Goal: Task Accomplishment & Management: Use online tool/utility

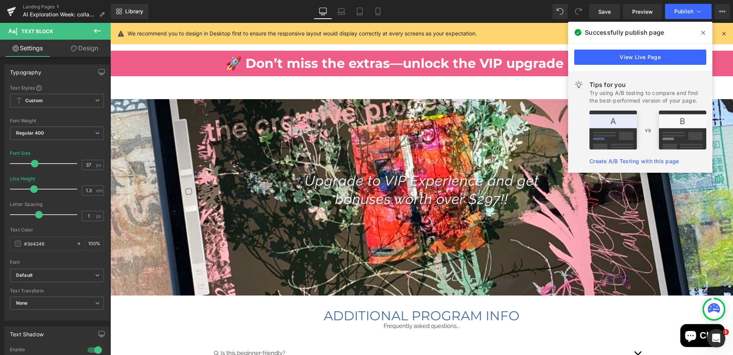
scroll to position [1325, 0]
click at [47, 5] on link "Landing Pages" at bounding box center [67, 7] width 88 height 6
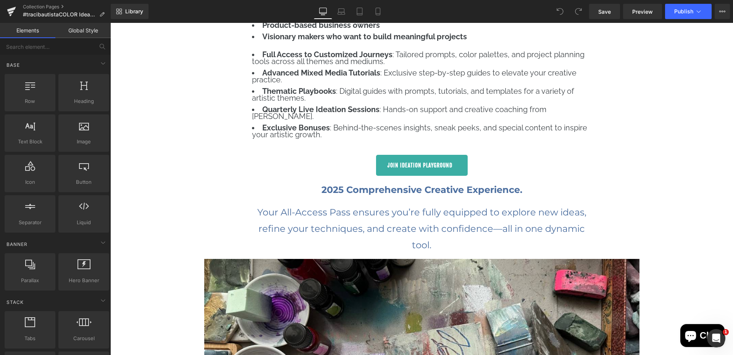
scroll to position [3019, 0]
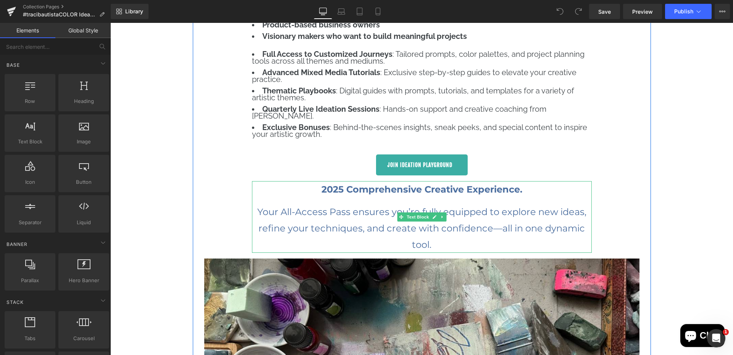
click at [345, 184] on strong "2025 Comprehensive Creative Experience." at bounding box center [421, 189] width 201 height 11
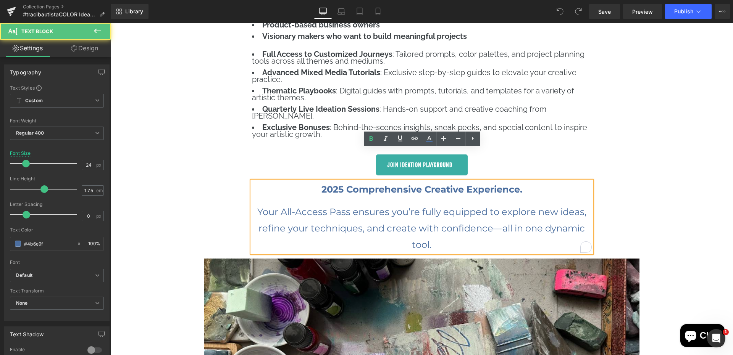
click at [344, 184] on strong "2025 Comprehensive Creative Experience." at bounding box center [421, 189] width 201 height 11
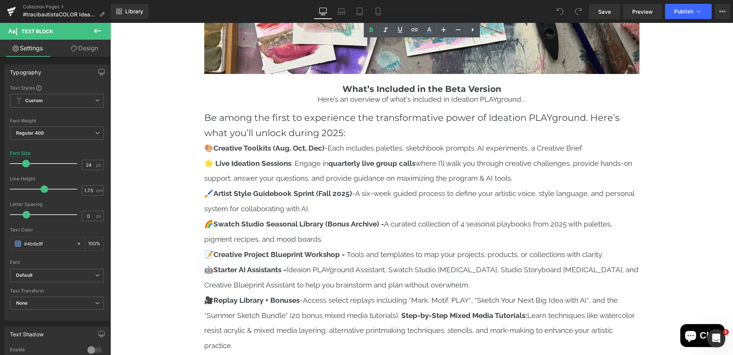
scroll to position [3465, 0]
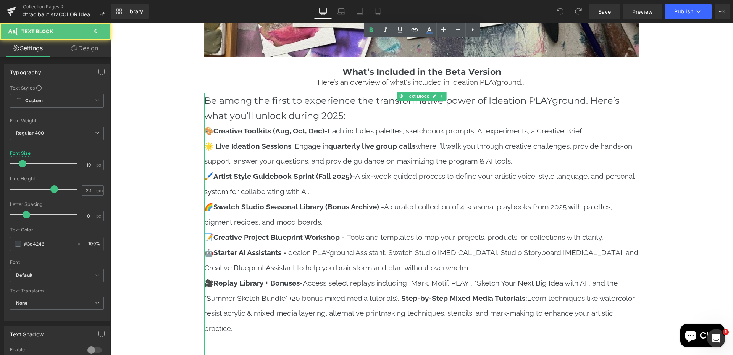
click at [286, 127] on strong "Creative Toolkits (Aug, Oct, Dec)" at bounding box center [268, 131] width 111 height 8
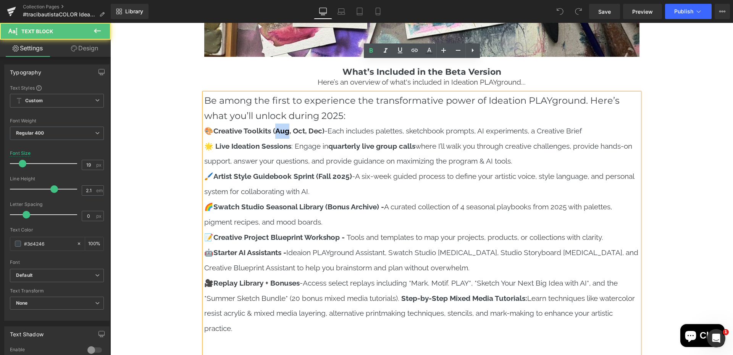
click at [286, 127] on strong "Creative Toolkits (Aug, Oct, Dec)" at bounding box center [268, 131] width 111 height 8
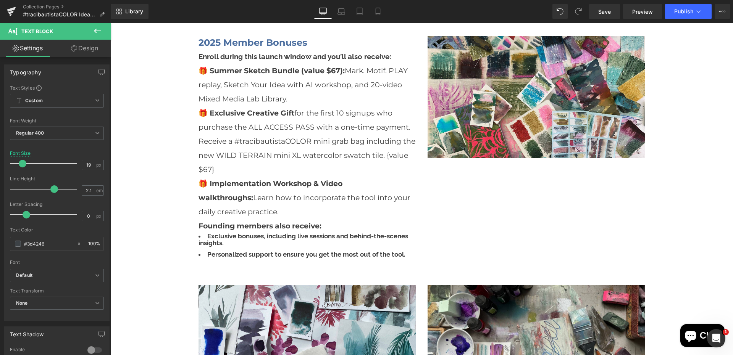
scroll to position [4747, 0]
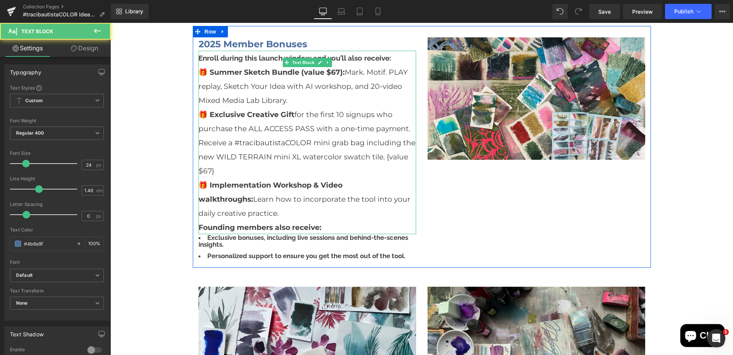
click at [254, 133] on h3 "🎁 Exclusive Creative Gift for the first 10 signups who purchase the ALL ACCESS …" at bounding box center [307, 142] width 218 height 71
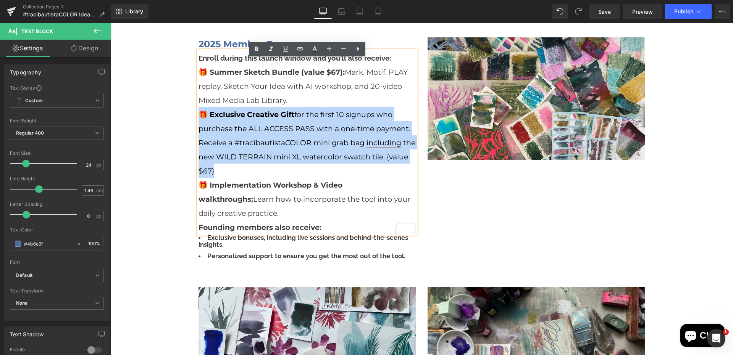
drag, startPoint x: 254, startPoint y: 133, endPoint x: 201, endPoint y: 82, distance: 73.1
click at [201, 107] on h3 "🎁 Exclusive Creative Gift for the first 10 signups who purchase the ALL ACCESS …" at bounding box center [307, 142] width 218 height 71
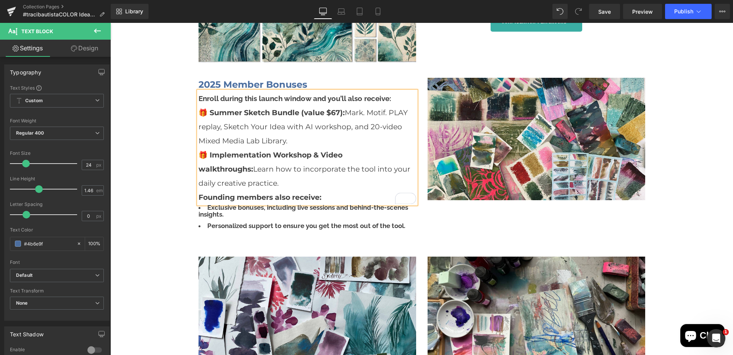
scroll to position [4698, 0]
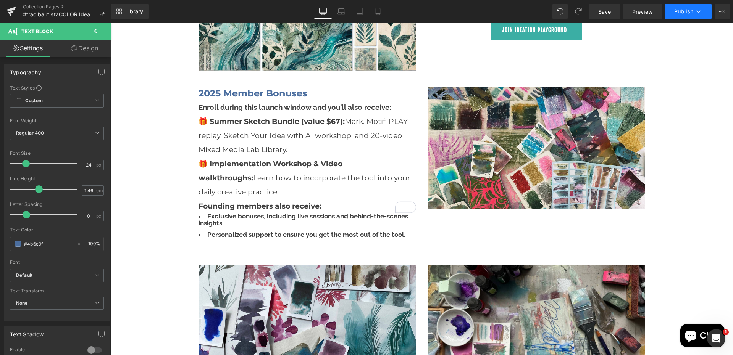
click at [681, 11] on span "Publish" at bounding box center [683, 11] width 19 height 6
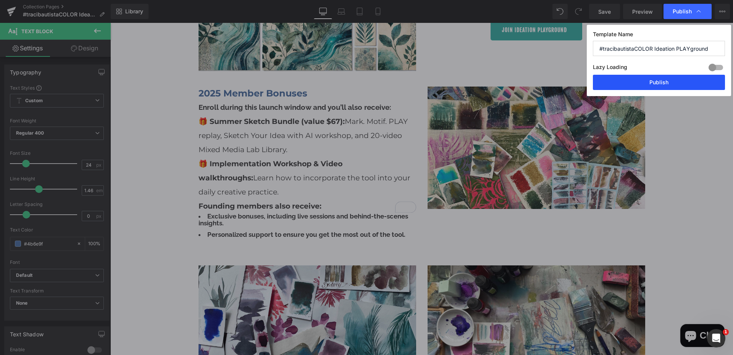
click at [638, 88] on button "Publish" at bounding box center [659, 82] width 132 height 15
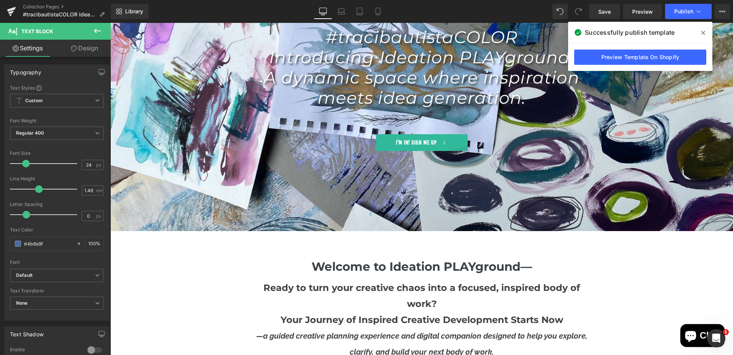
scroll to position [0, 0]
